Goal: Task Accomplishment & Management: Use online tool/utility

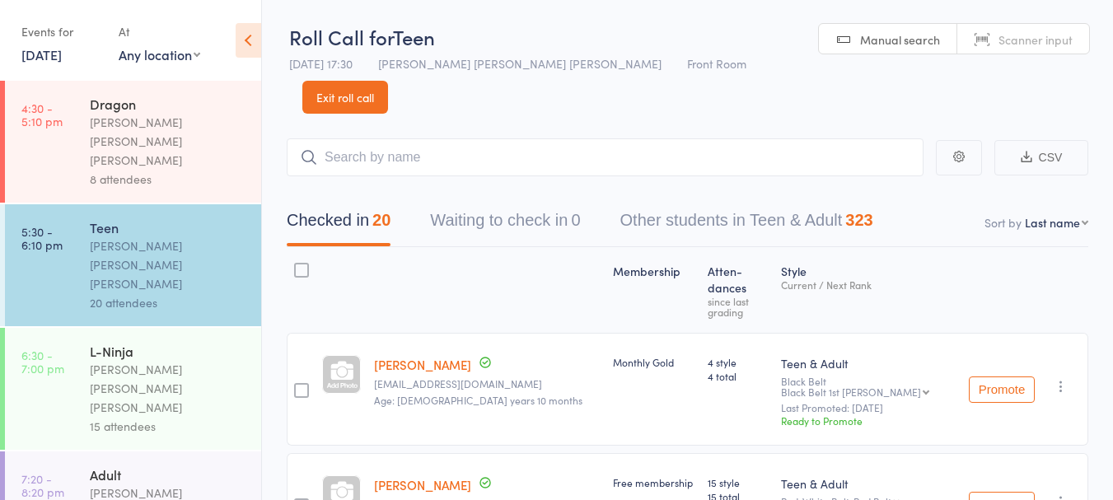
click at [40, 59] on link "18 Sep, 2024" at bounding box center [41, 54] width 40 height 18
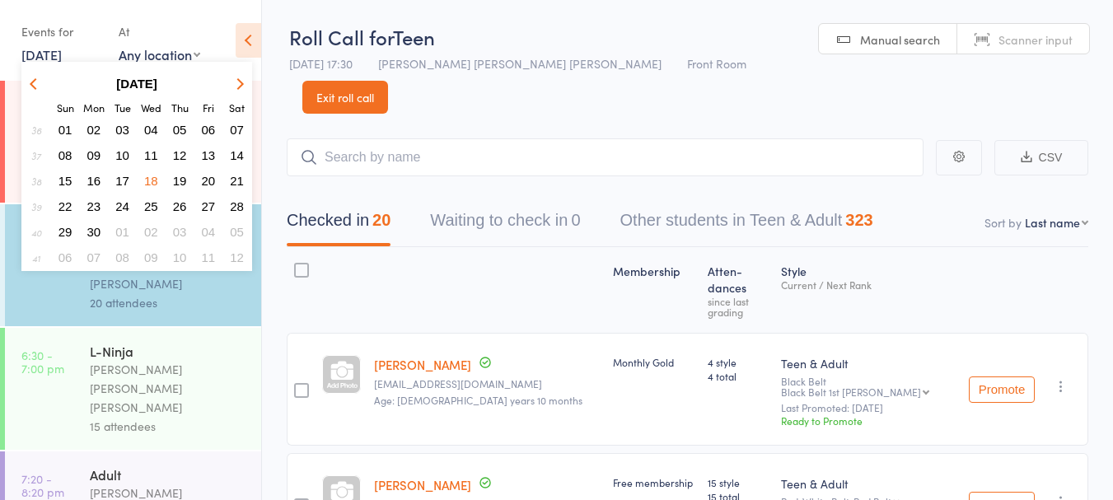
click at [121, 83] on strong "September 2024" at bounding box center [136, 84] width 41 height 14
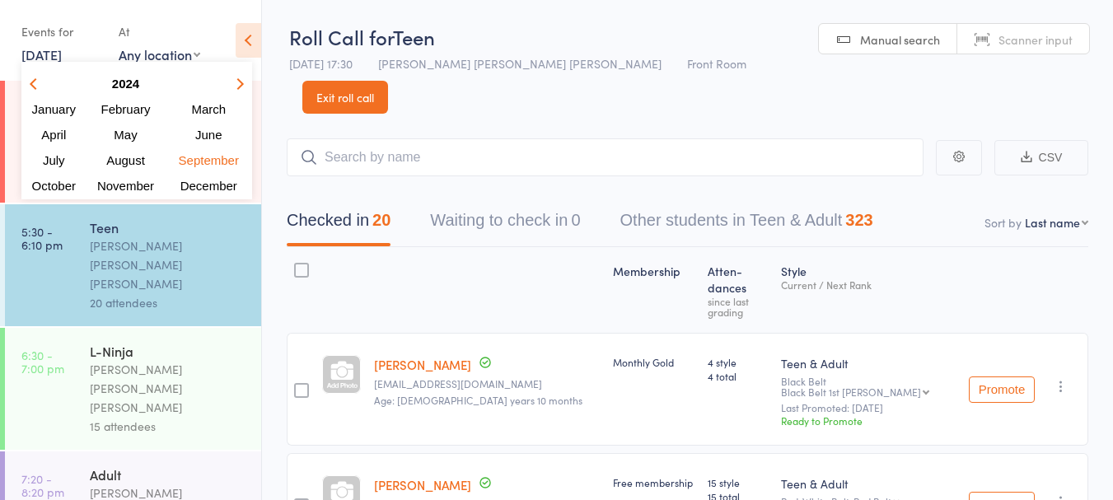
click at [238, 84] on icon "button" at bounding box center [238, 83] width 12 height 12
click at [217, 160] on span "September" at bounding box center [207, 160] width 64 height 14
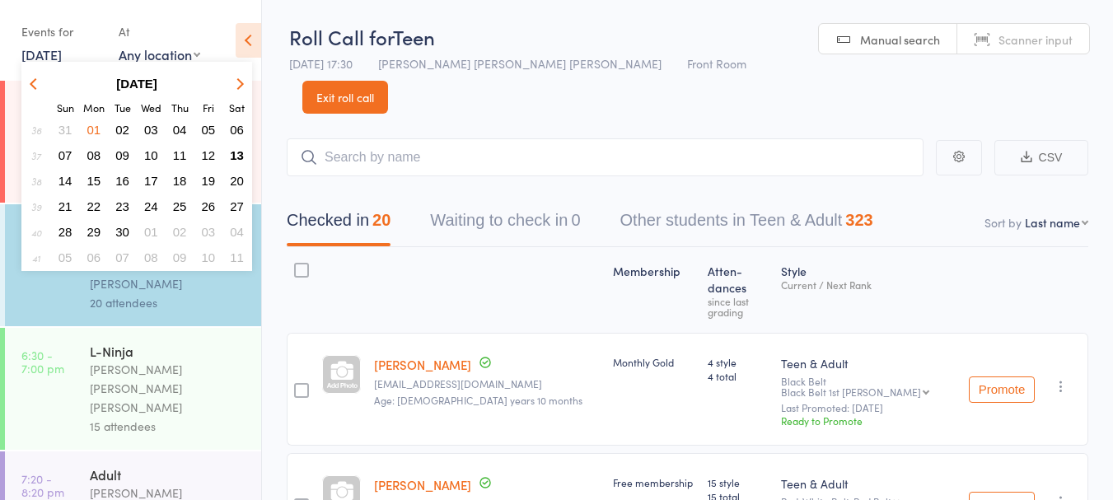
click at [246, 152] on button "13" at bounding box center [237, 155] width 26 height 22
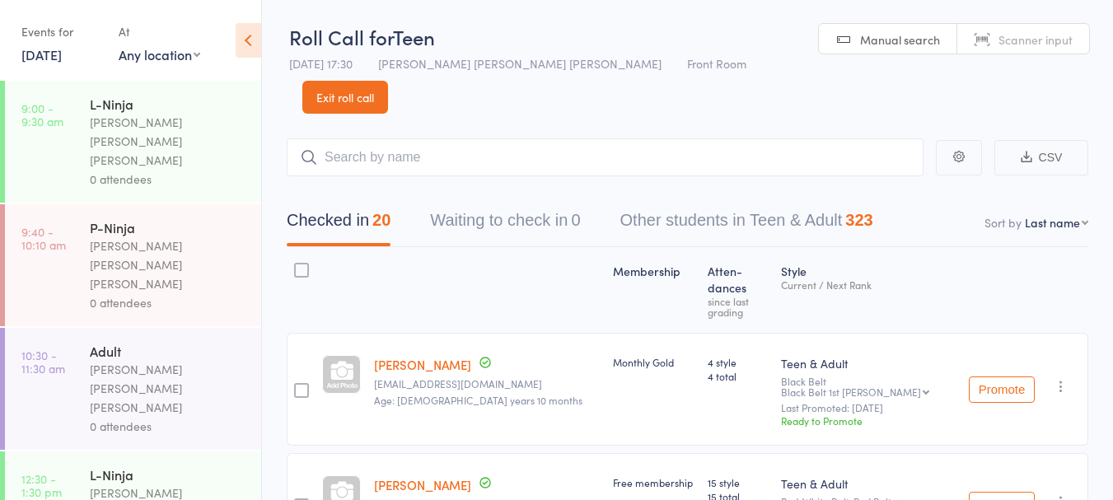
click at [181, 130] on div "[PERSON_NAME] [PERSON_NAME] [PERSON_NAME]" at bounding box center [168, 141] width 157 height 57
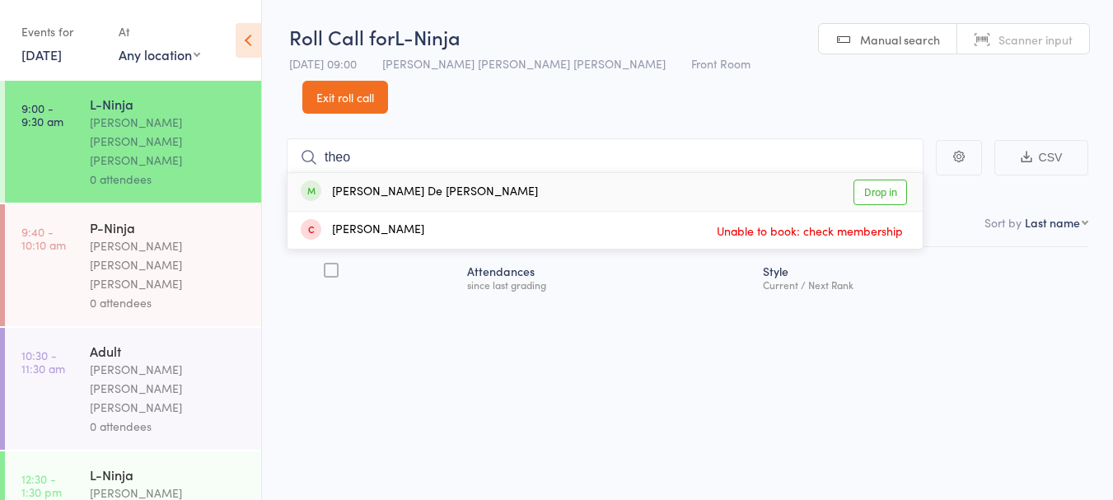
type input "theo"
click at [479, 173] on div "Theodore De Jesus Drop in" at bounding box center [604, 192] width 635 height 38
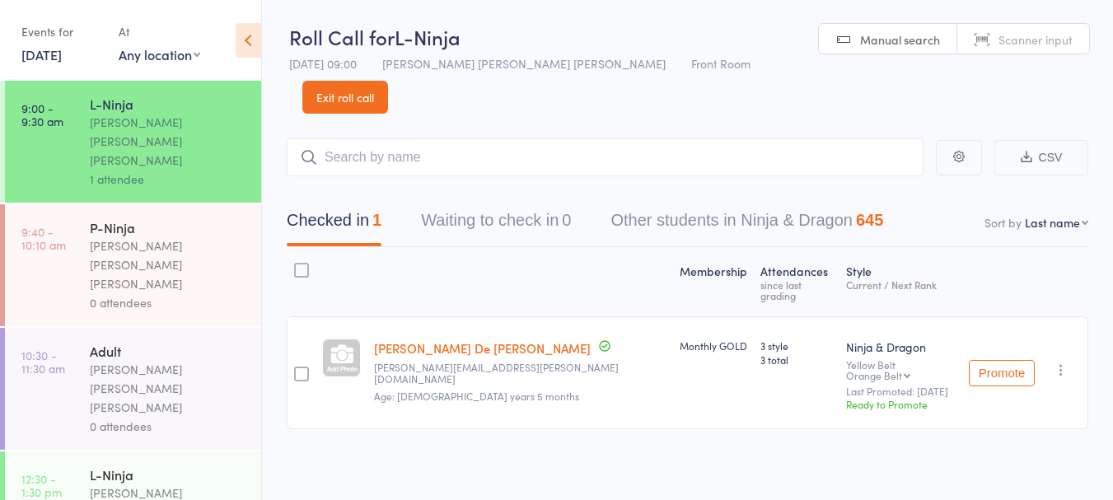
click at [388, 81] on link "Exit roll call" at bounding box center [345, 97] width 86 height 33
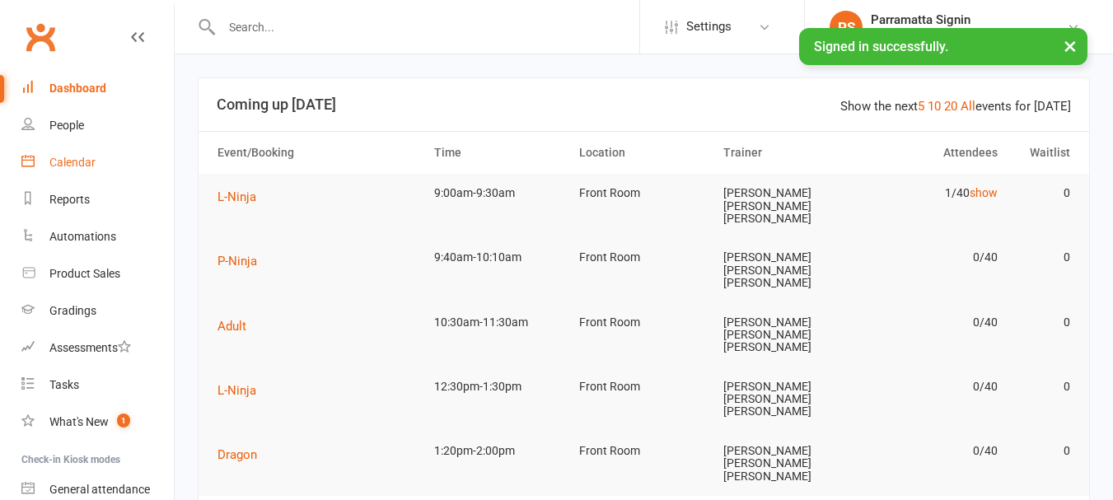
click at [88, 148] on link "Calendar" at bounding box center [97, 162] width 152 height 37
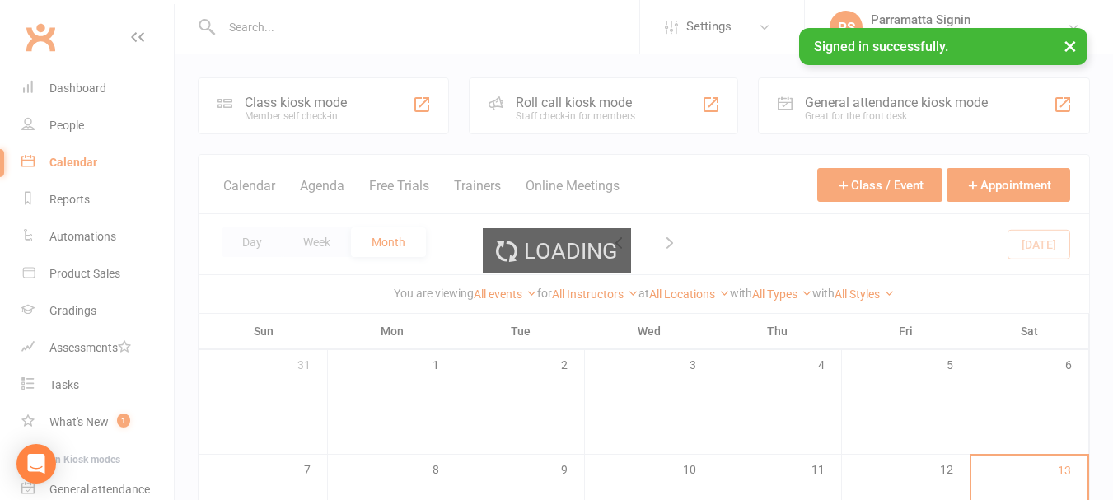
click at [75, 129] on div "Loading" at bounding box center [556, 250] width 1113 height 500
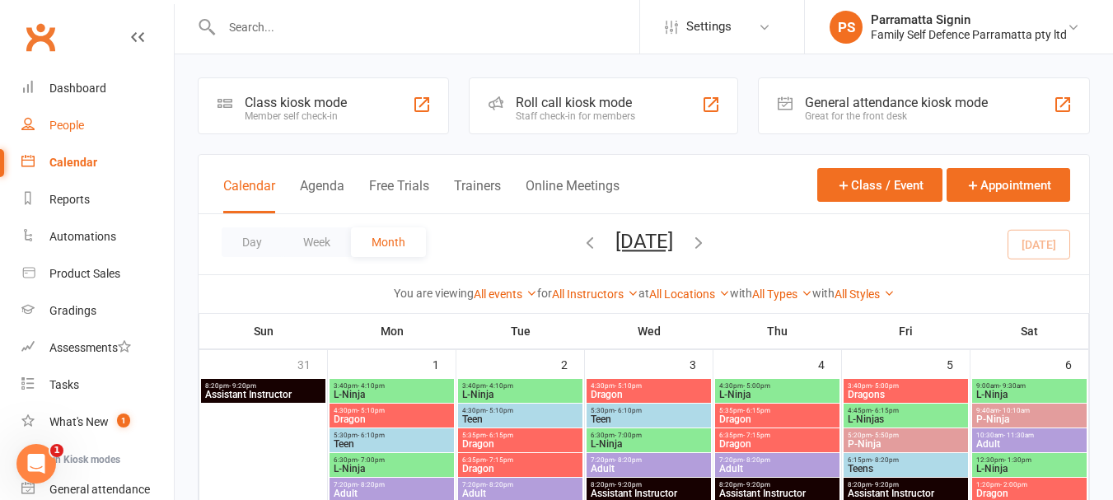
click at [59, 119] on div "People" at bounding box center [66, 125] width 35 height 13
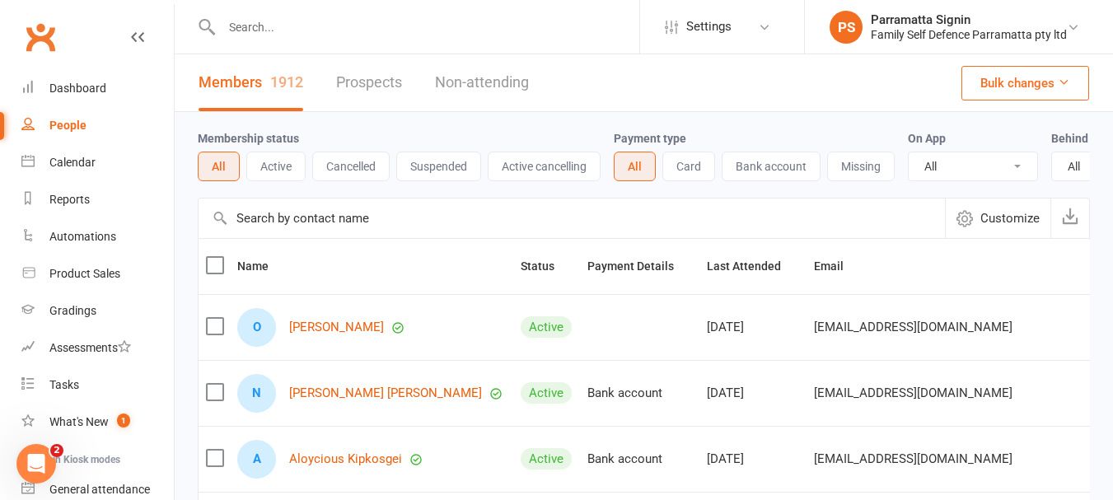
click at [274, 27] on input "text" at bounding box center [428, 27] width 422 height 23
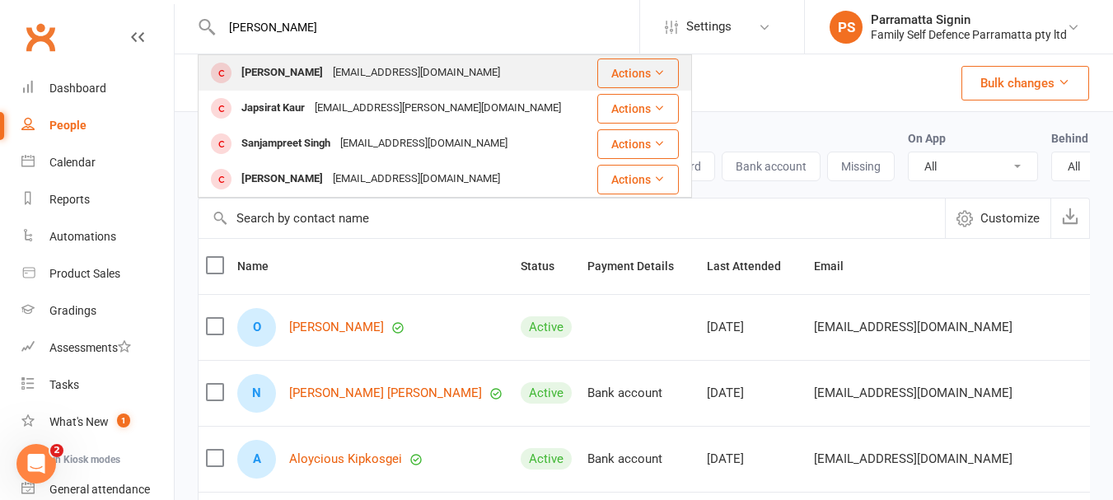
type input "diljeet"
click at [644, 81] on button "Actions" at bounding box center [638, 73] width 82 height 30
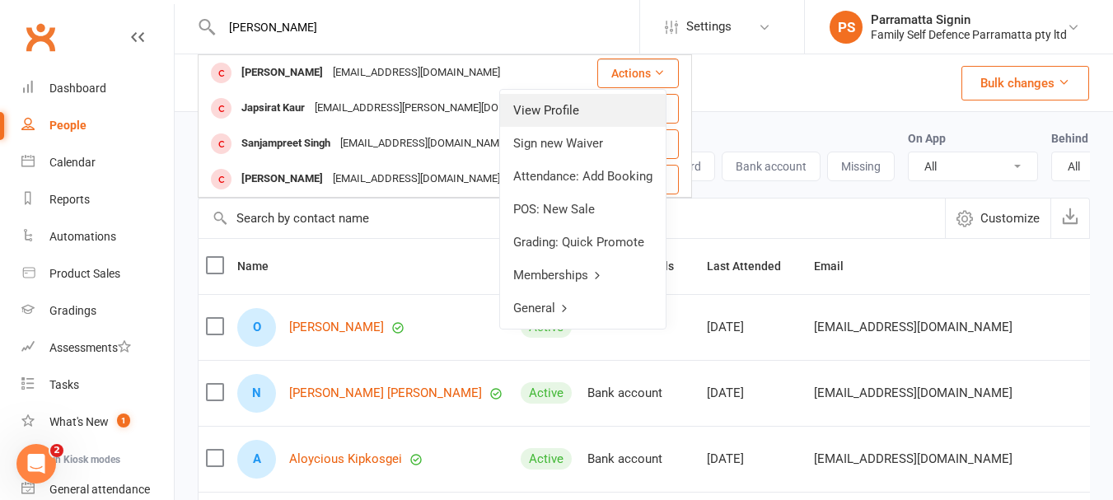
click at [579, 106] on link "View Profile" at bounding box center [583, 110] width 166 height 33
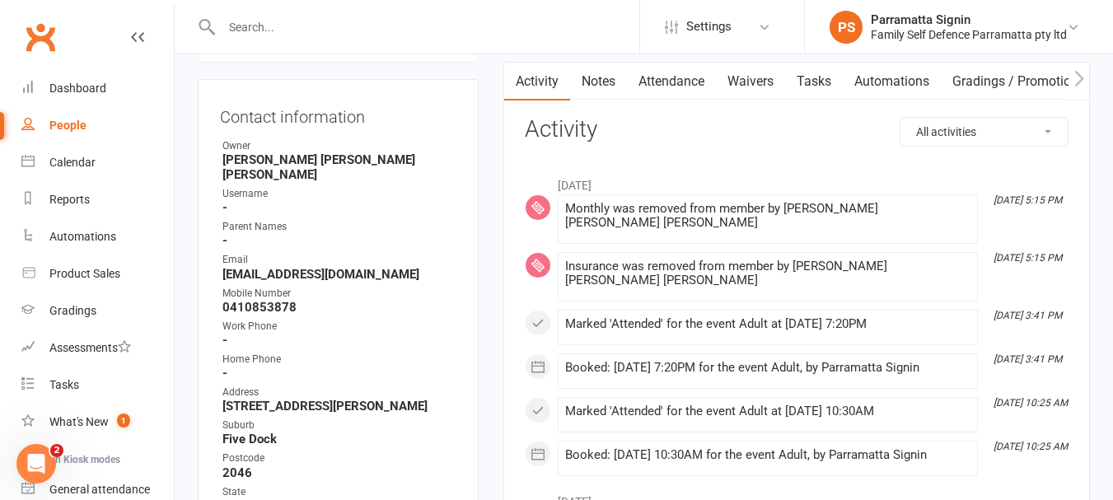
scroll to position [162, 0]
click at [67, 82] on div "Dashboard" at bounding box center [77, 88] width 57 height 13
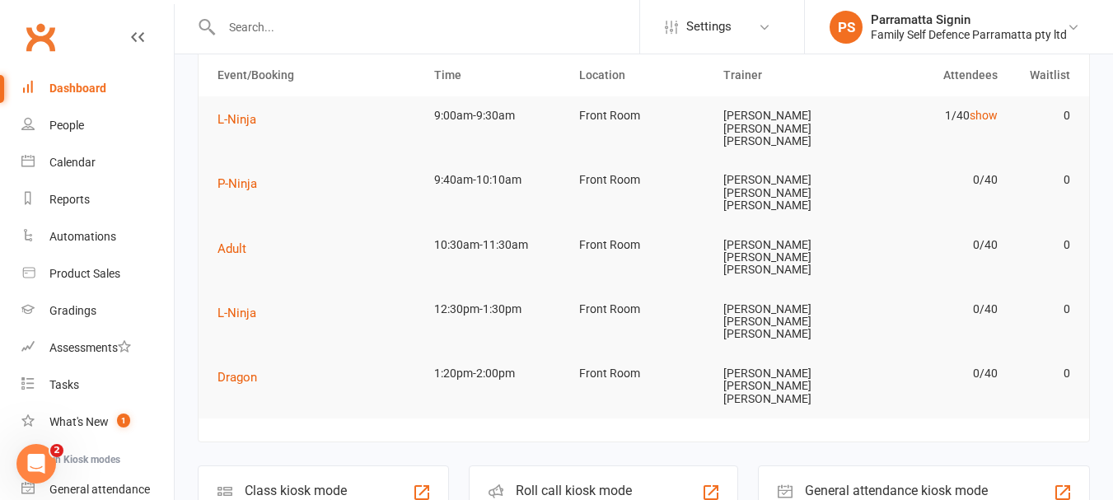
scroll to position [89, 0]
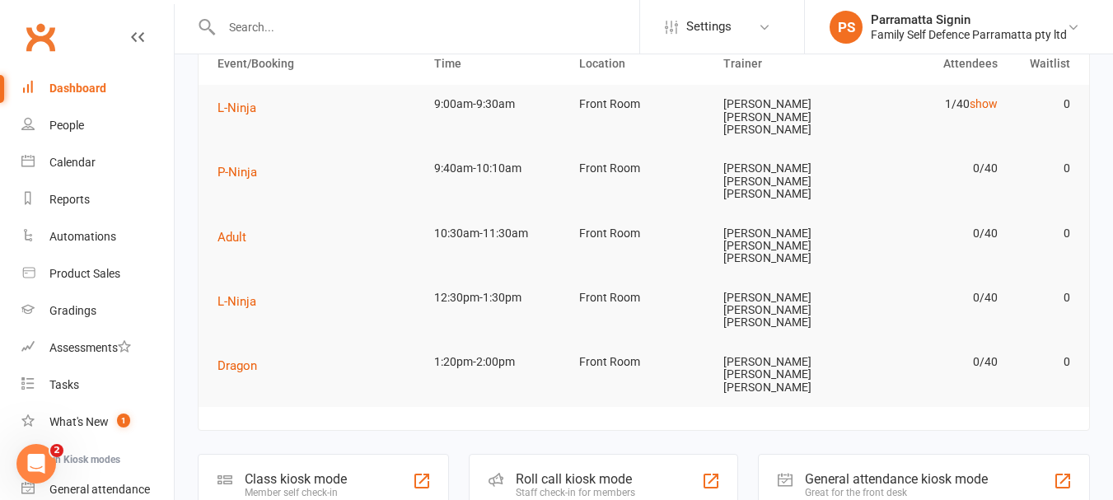
click at [557, 471] on div "Roll call kiosk mode" at bounding box center [575, 479] width 119 height 16
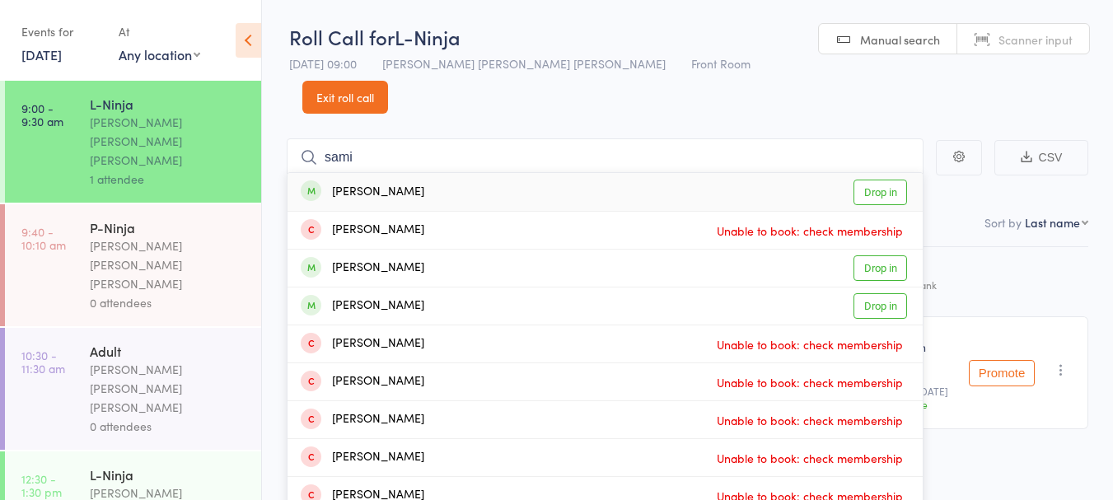
type input "sami"
click at [882, 255] on link "Drop in" at bounding box center [880, 268] width 54 height 26
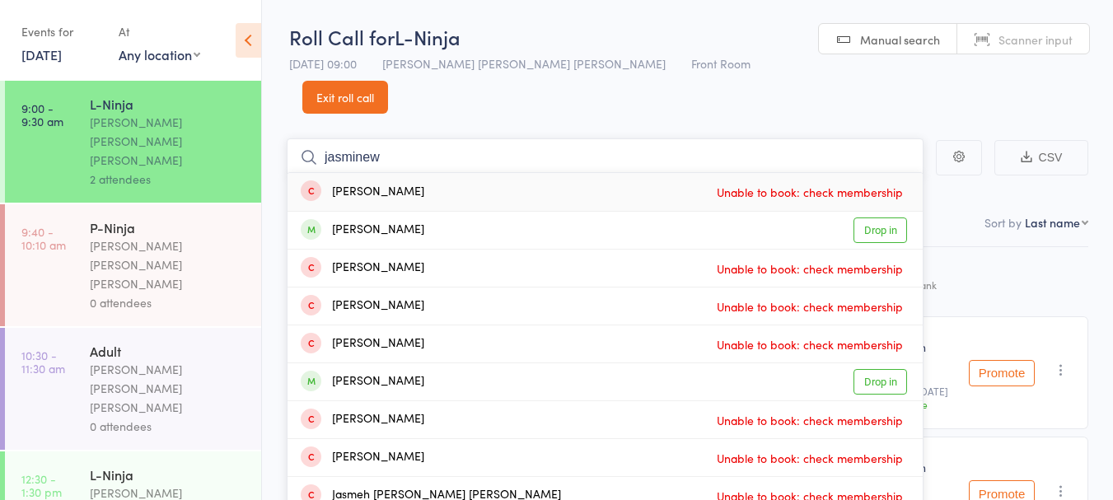
type input "jasminew"
click at [875, 217] on link "Drop in" at bounding box center [880, 230] width 54 height 26
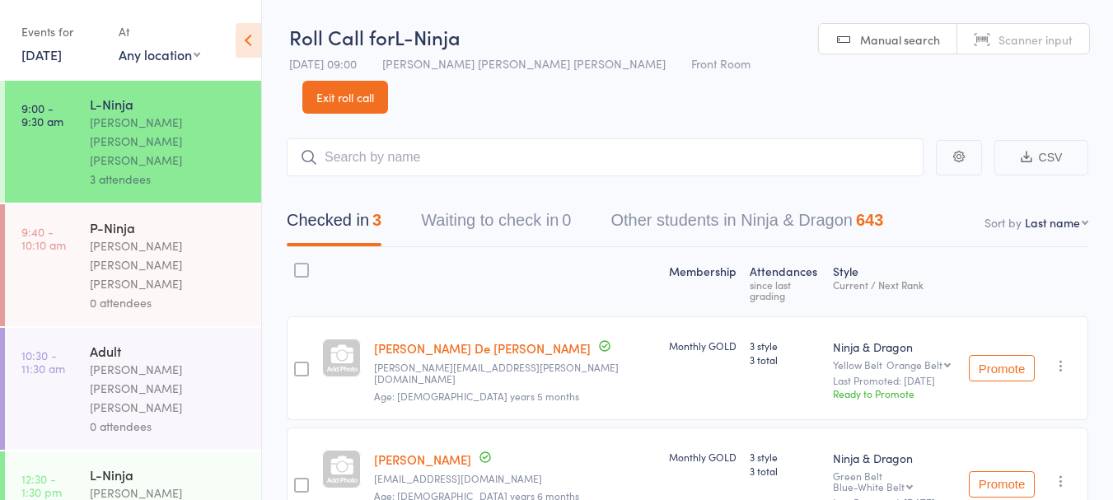
click at [388, 81] on link "Exit roll call" at bounding box center [345, 97] width 86 height 33
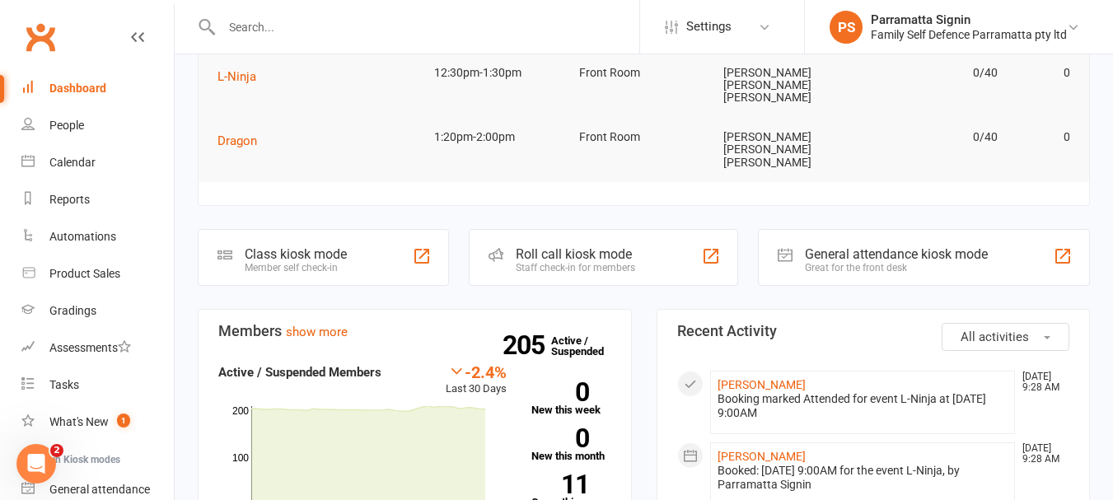
scroll to position [303, 0]
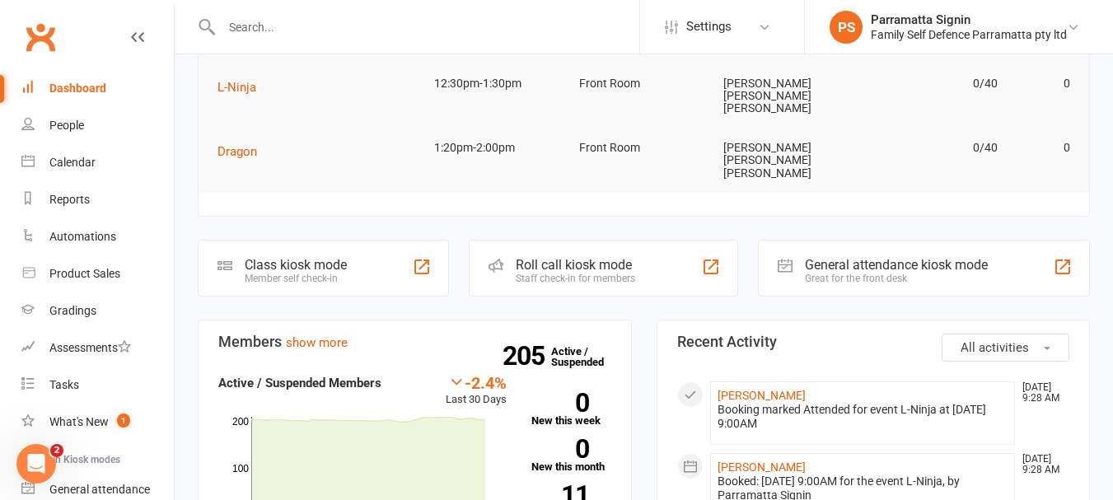
click at [625, 257] on div "Roll call kiosk mode" at bounding box center [575, 265] width 119 height 16
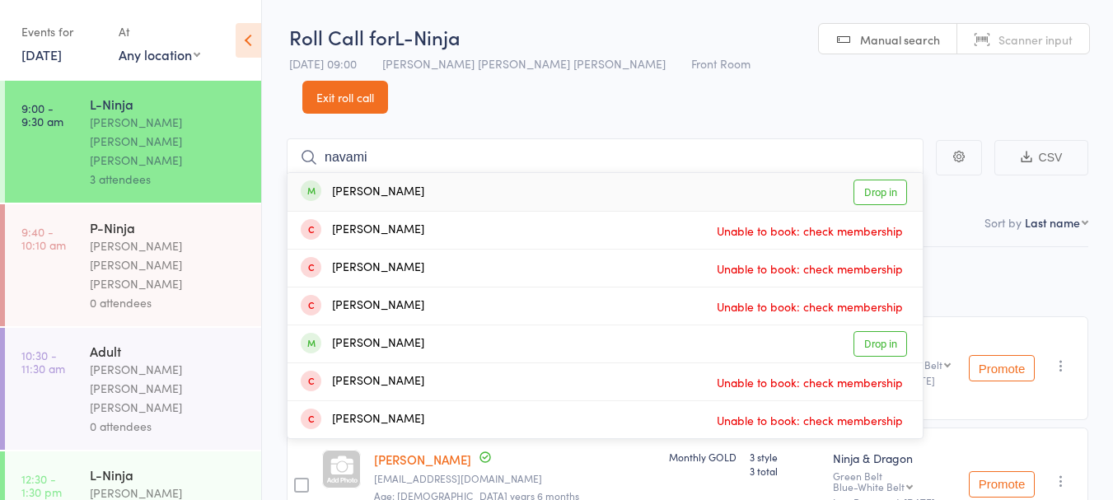
type input "navami"
click at [881, 180] on link "Drop in" at bounding box center [880, 193] width 54 height 26
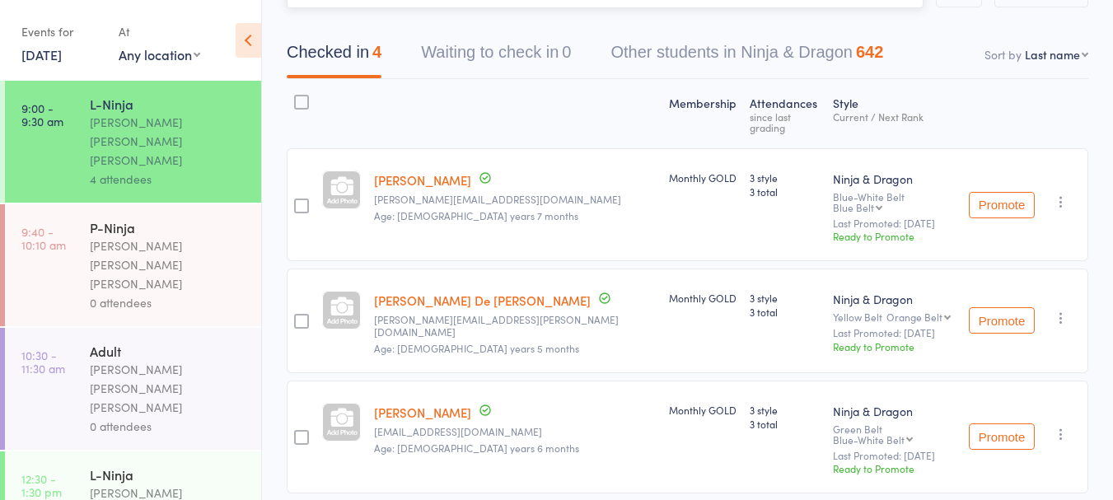
scroll to position [278, 0]
